Goal: Task Accomplishment & Management: Manage account settings

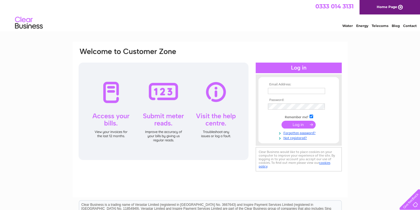
type input "info@fabri-coat.co.uk"
click at [303, 123] on input "submit" at bounding box center [299, 125] width 34 height 8
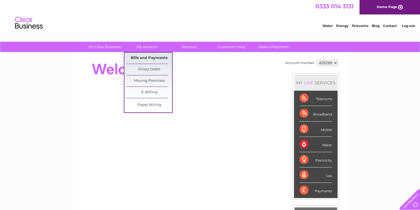
click at [149, 58] on link "Bills and Payments" at bounding box center [149, 57] width 46 height 11
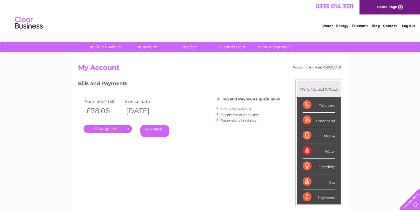
click at [112, 127] on link "." at bounding box center [108, 129] width 48 height 8
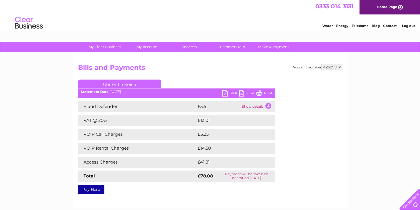
click at [232, 92] on link "PDF" at bounding box center [230, 94] width 17 height 8
